Goal: Task Accomplishment & Management: Use online tool/utility

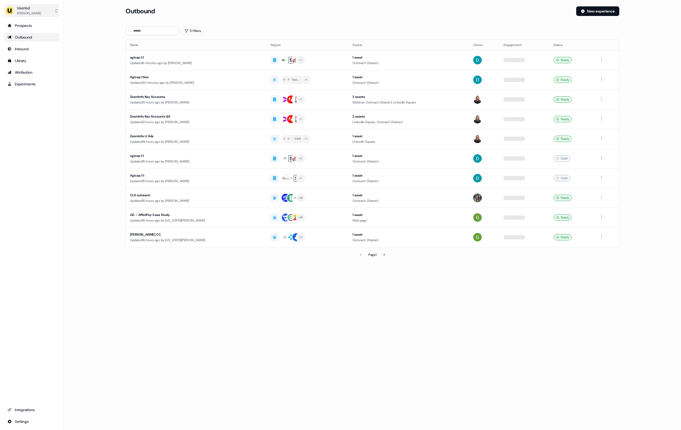
click at [33, 11] on div "Oliver Grogan" at bounding box center [29, 13] width 24 height 5
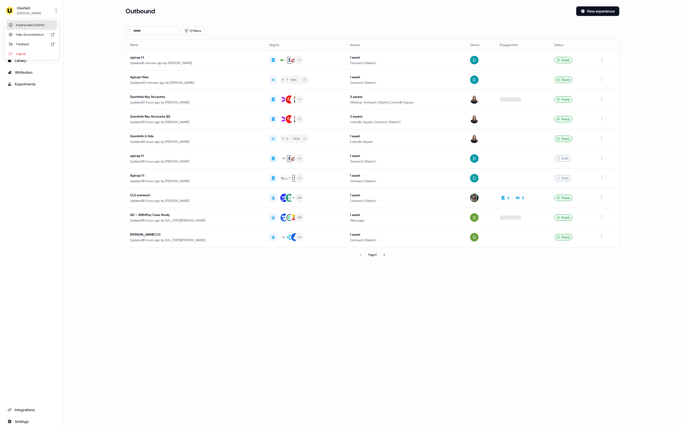
click at [33, 24] on div "Impersonate (Admin)" at bounding box center [31, 25] width 51 height 10
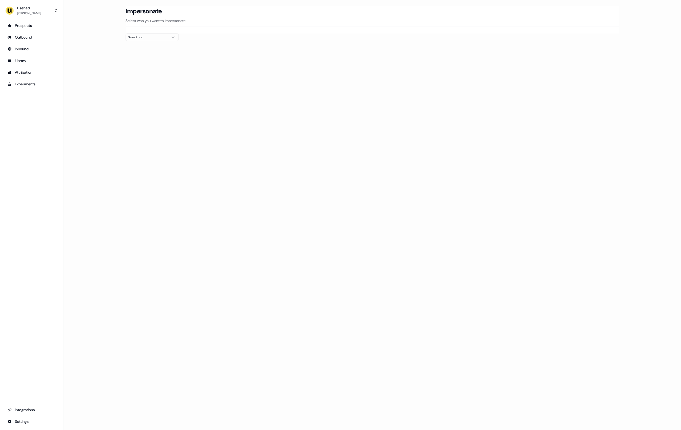
click at [157, 39] on div "Select org" at bounding box center [148, 37] width 40 height 5
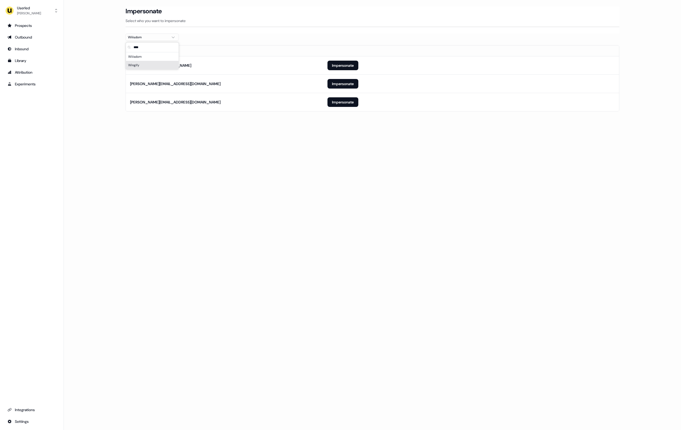
type input "****"
click at [303, 134] on div "Loading... Impersonate Select who you want to impersonate Wiiisdom Email ailsa.…" at bounding box center [372, 215] width 617 height 430
click at [351, 103] on button "Impersonate" at bounding box center [342, 102] width 31 height 10
